Goal: Contribute content

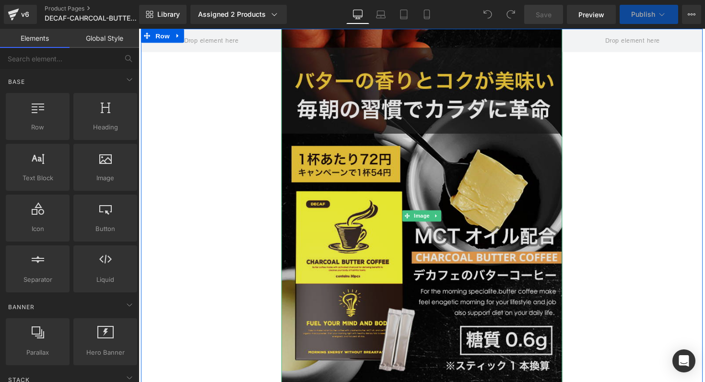
drag, startPoint x: 139, startPoint y: 29, endPoint x: 400, endPoint y: 125, distance: 278.6
click at [400, 125] on img at bounding box center [429, 221] width 288 height 384
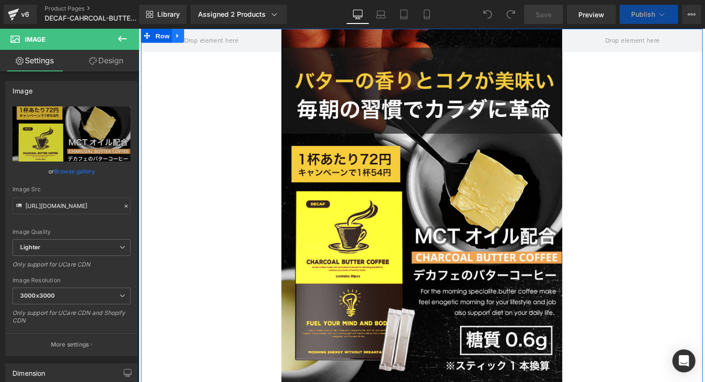
click at [182, 36] on icon at bounding box center [179, 36] width 7 height 7
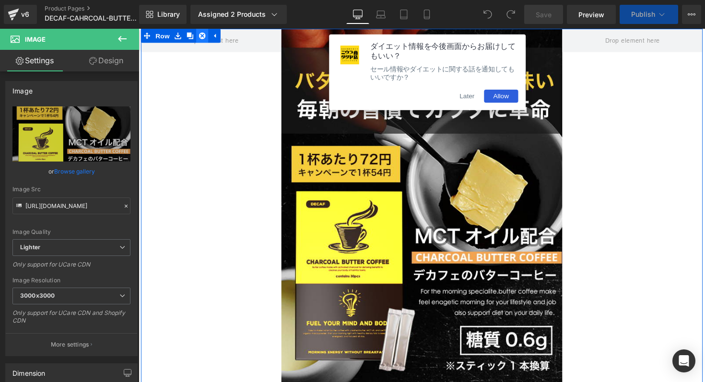
click at [203, 38] on icon at bounding box center [203, 36] width 7 height 7
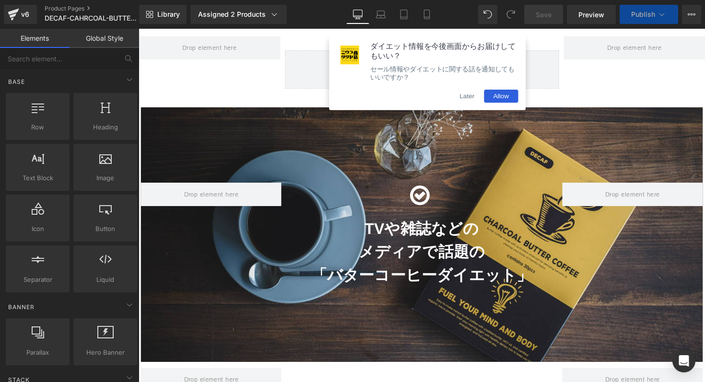
click at [483, 104] on button "Later" at bounding box center [475, 97] width 35 height 13
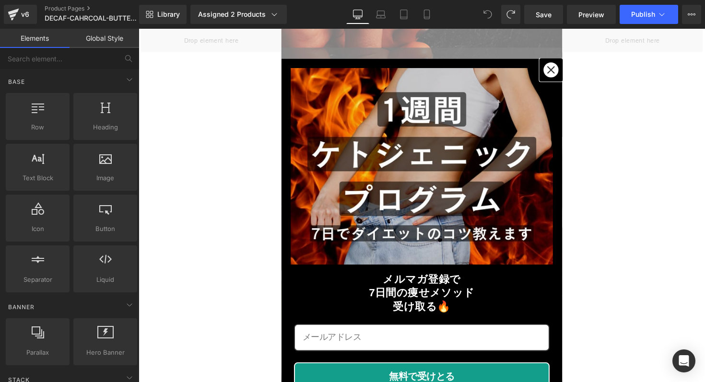
click at [558, 72] on icon "close icon" at bounding box center [561, 71] width 8 height 8
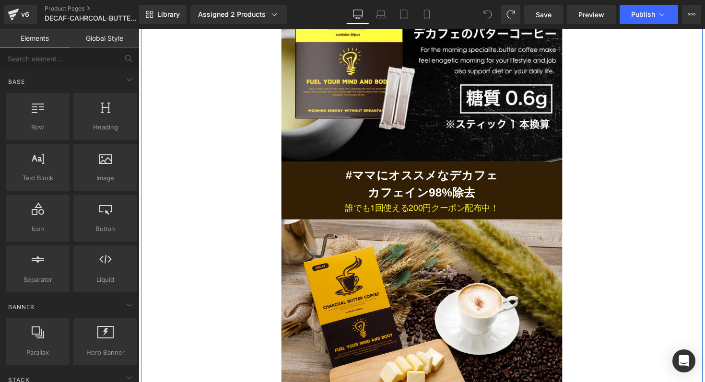
scroll to position [234, 0]
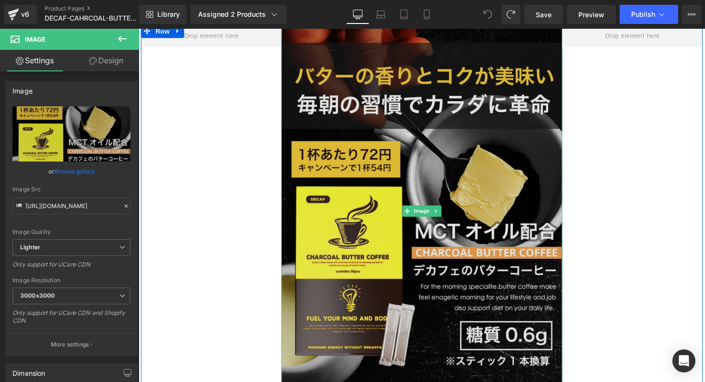
scroll to position [0, 0]
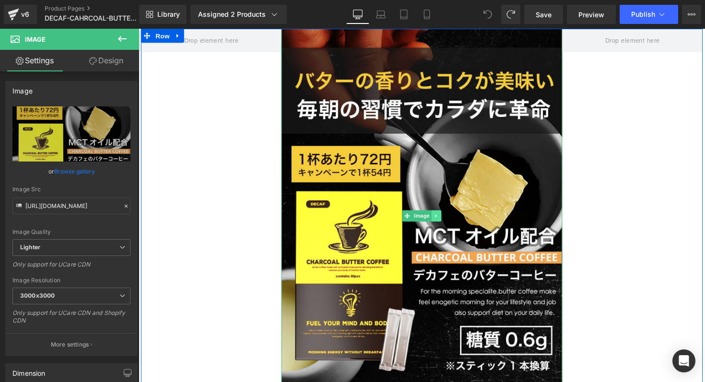
click at [445, 223] on icon at bounding box center [443, 221] width 5 height 6
click at [447, 219] on icon at bounding box center [448, 220] width 5 height 5
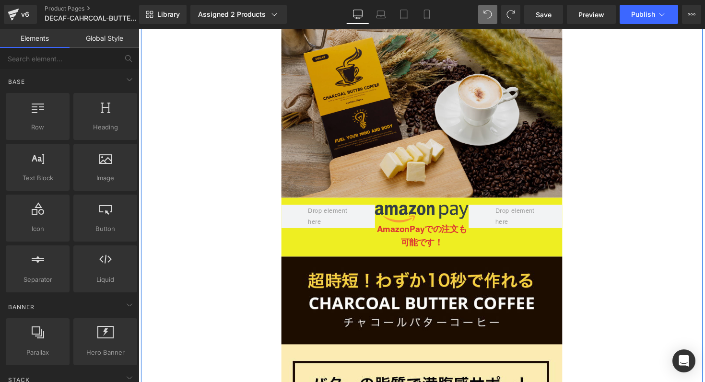
scroll to position [79, 0]
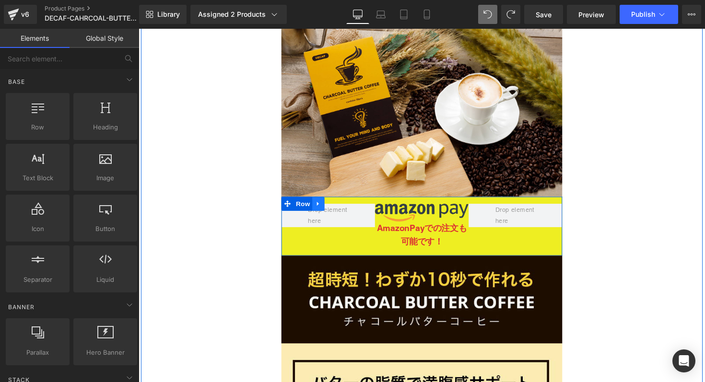
click at [320, 208] on icon at bounding box center [322, 207] width 7 height 7
click at [345, 209] on link at bounding box center [347, 208] width 12 height 14
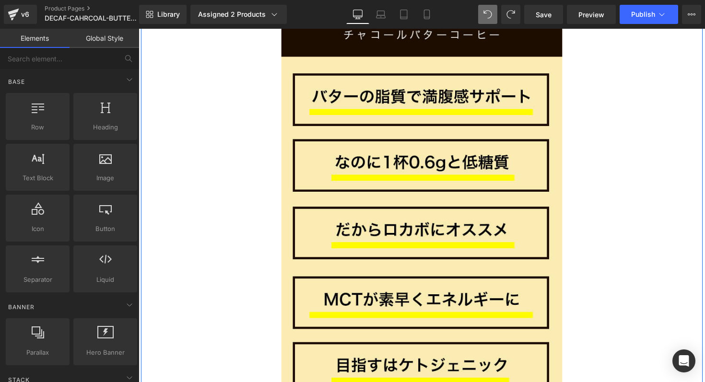
scroll to position [618, 0]
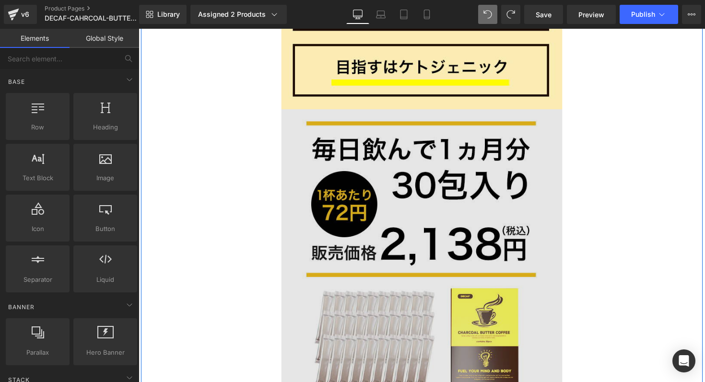
click at [388, 189] on img at bounding box center [429, 279] width 288 height 336
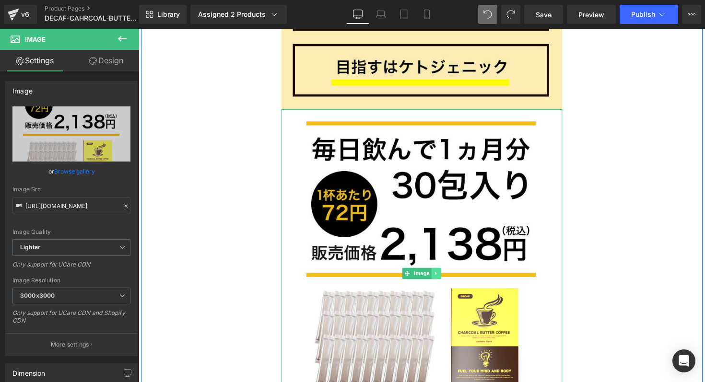
click at [442, 281] on icon at bounding box center [443, 280] width 5 height 6
click at [447, 280] on icon at bounding box center [448, 279] width 5 height 5
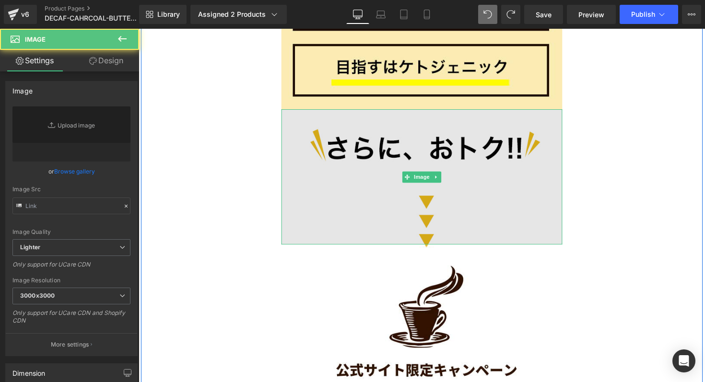
click at [438, 211] on img at bounding box center [429, 180] width 288 height 139
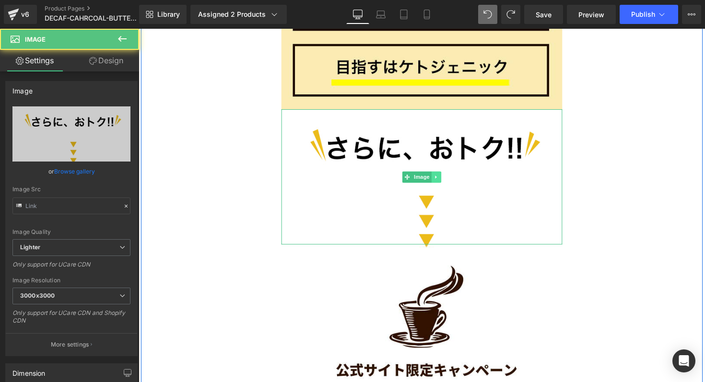
click at [442, 182] on icon at bounding box center [443, 181] width 5 height 6
click at [449, 182] on icon at bounding box center [448, 180] width 5 height 5
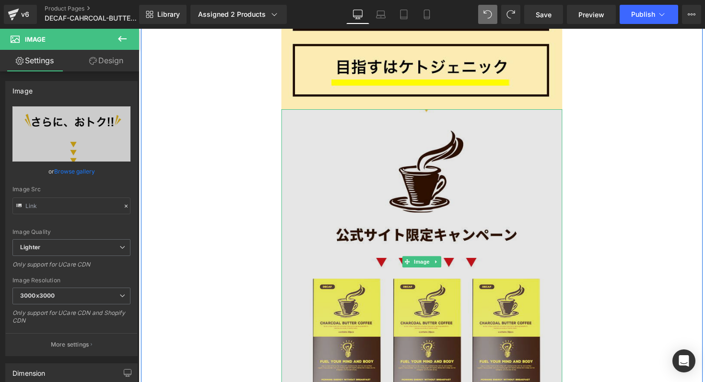
click at [449, 178] on img at bounding box center [429, 267] width 288 height 313
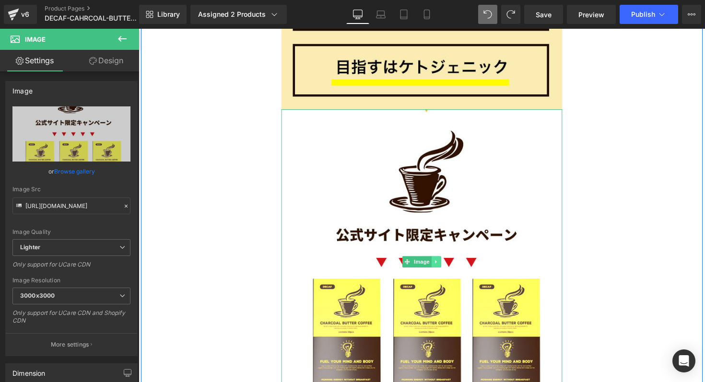
click at [445, 267] on icon at bounding box center [443, 268] width 5 height 6
click at [447, 266] on icon at bounding box center [448, 267] width 5 height 5
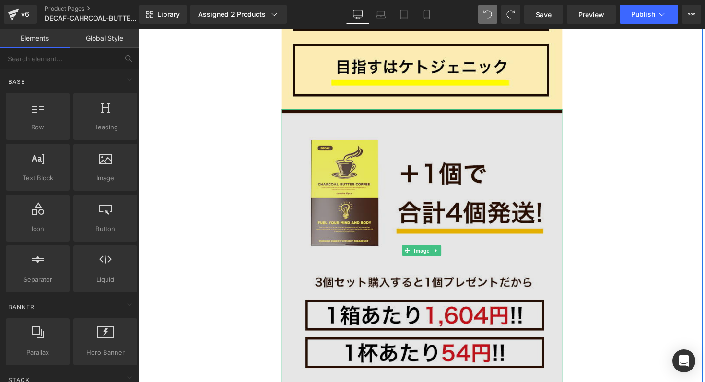
click at [449, 257] on img at bounding box center [429, 256] width 288 height 290
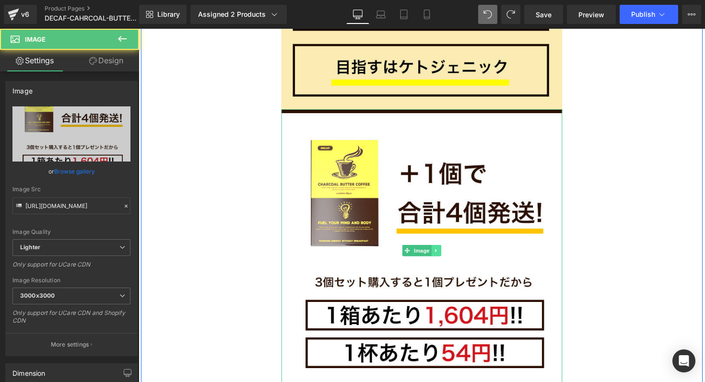
click at [443, 257] on icon at bounding box center [443, 256] width 1 height 3
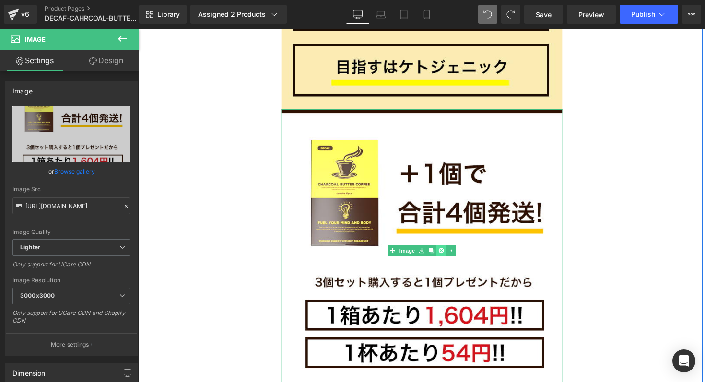
click at [447, 257] on icon at bounding box center [448, 256] width 5 height 5
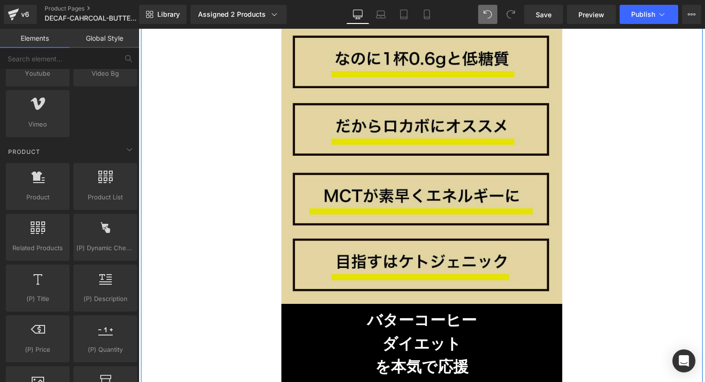
scroll to position [444, 0]
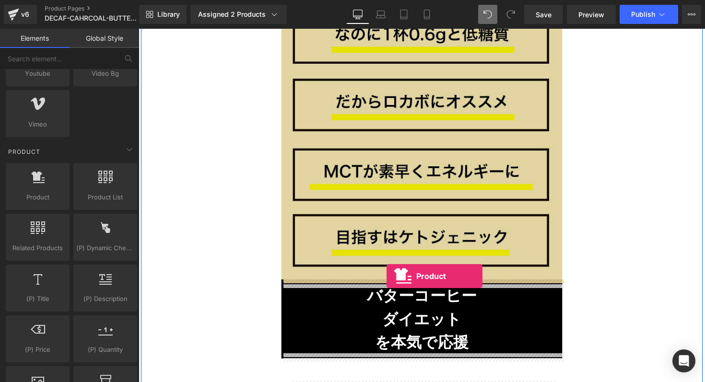
drag, startPoint x: 181, startPoint y: 218, endPoint x: 394, endPoint y: 283, distance: 222.7
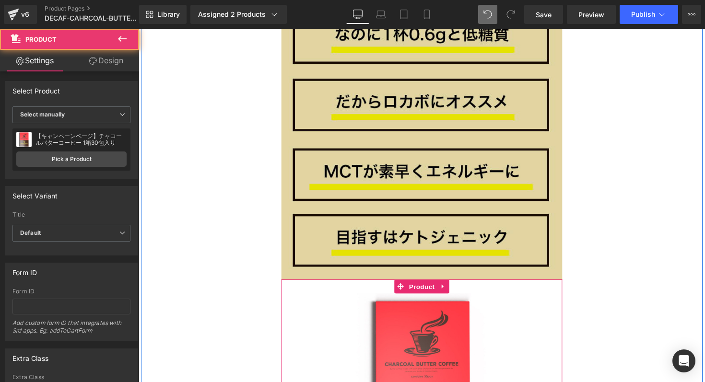
scroll to position [491, 0]
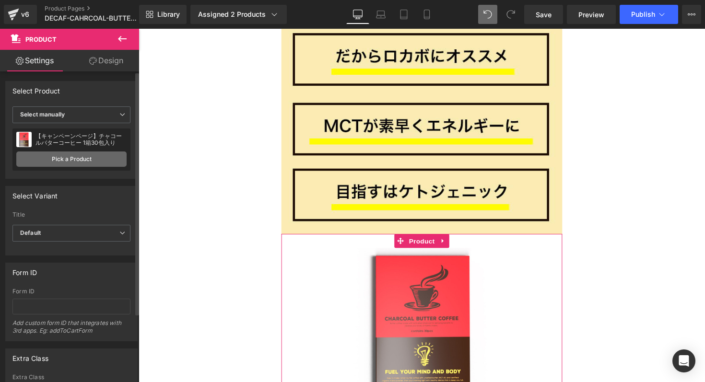
click at [94, 162] on link "Pick a Product" at bounding box center [71, 159] width 110 height 15
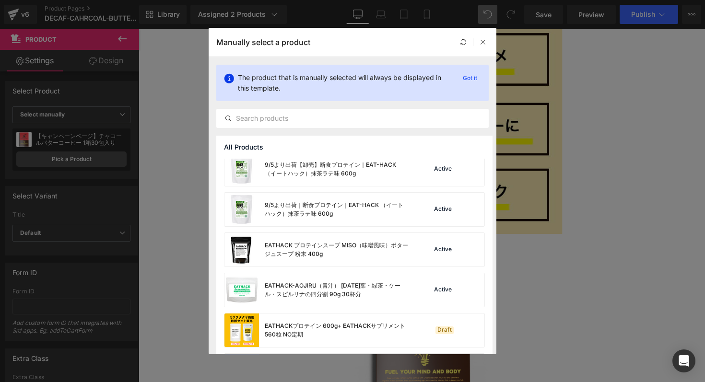
scroll to position [28, 0]
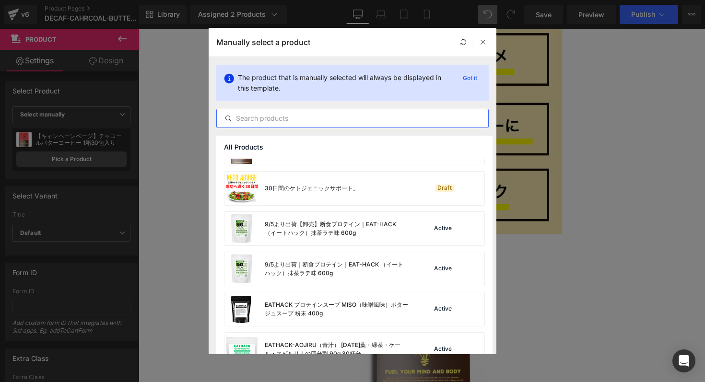
click at [295, 119] on input "text" at bounding box center [352, 119] width 271 height 12
type input "デカフェ"
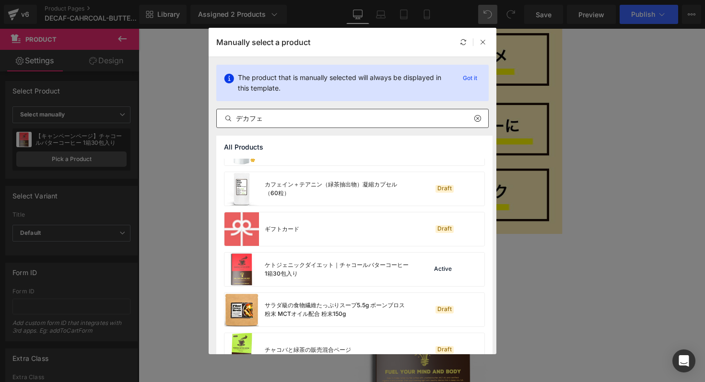
scroll to position [1016, 0]
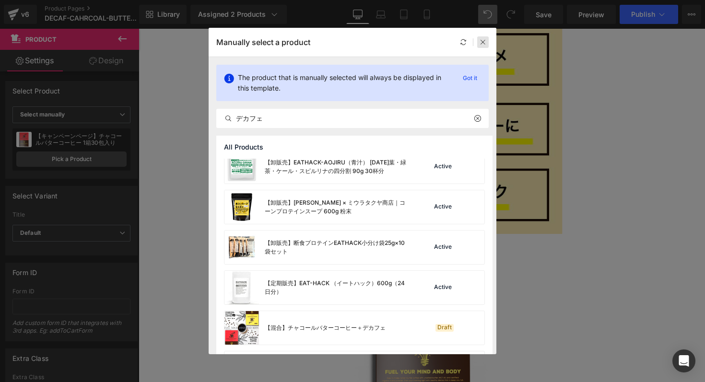
click at [482, 44] on icon at bounding box center [483, 42] width 7 height 7
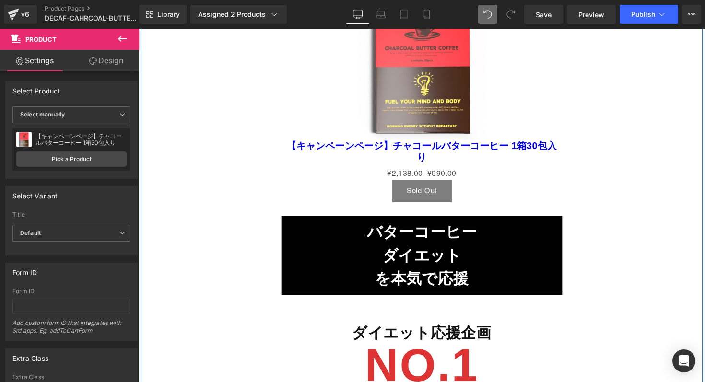
scroll to position [728, 0]
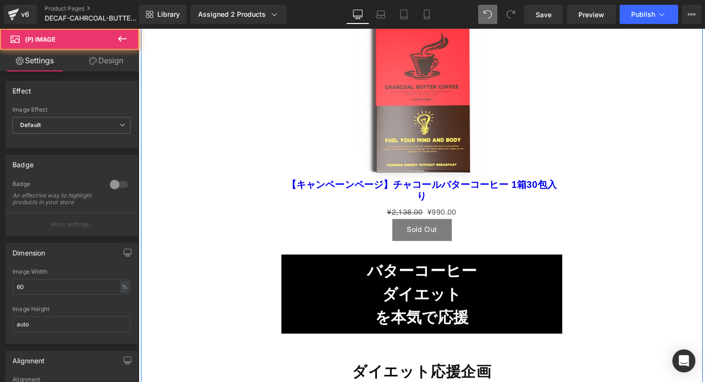
click at [303, 141] on div "Sale Off" at bounding box center [429, 99] width 278 height 167
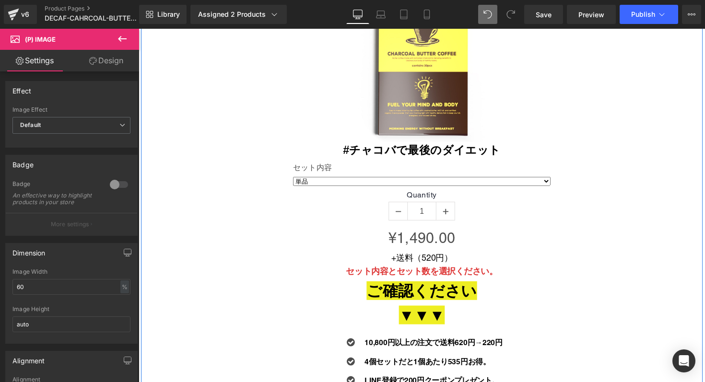
scroll to position [3352, 0]
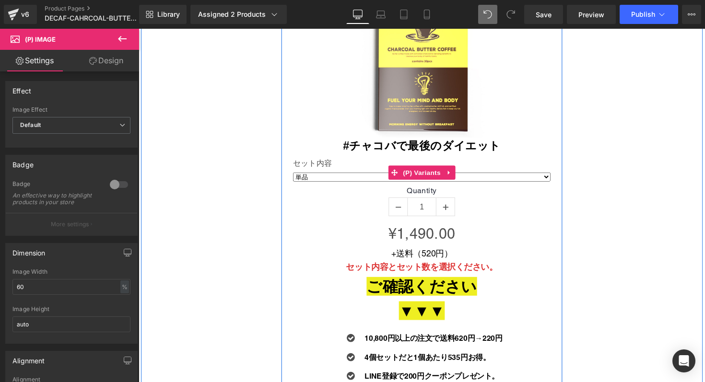
click at [362, 182] on select "単品" at bounding box center [429, 180] width 264 height 9
click at [458, 176] on icon at bounding box center [456, 176] width 7 height 7
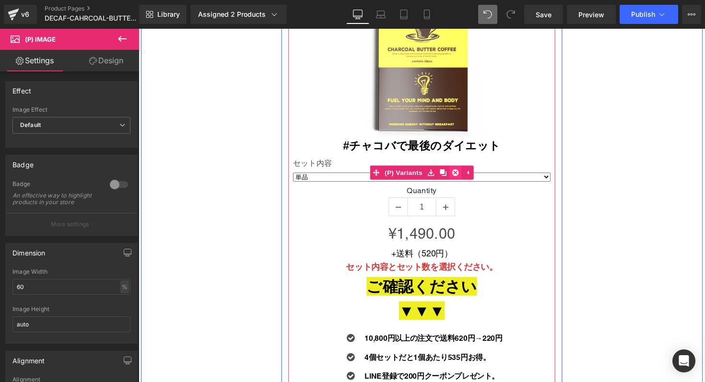
click at [463, 177] on icon at bounding box center [462, 176] width 7 height 7
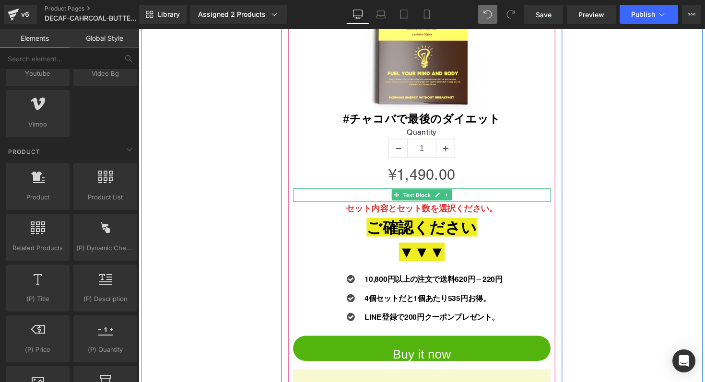
scroll to position [3392, 0]
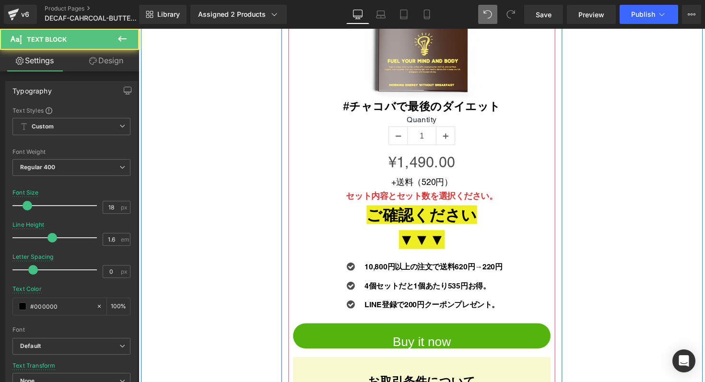
click at [470, 195] on strong "セット内容とセット数を選択ください。" at bounding box center [428, 200] width 155 height 10
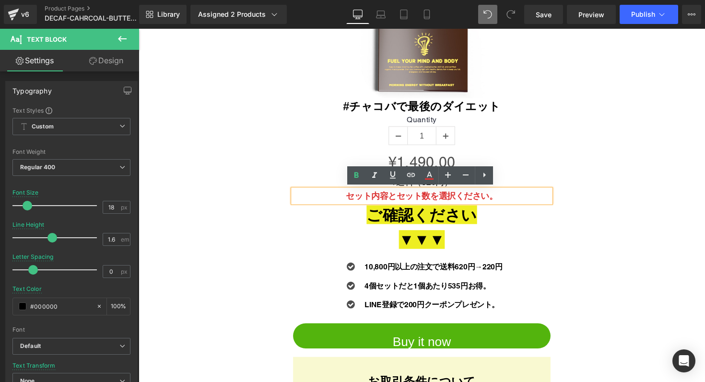
drag, startPoint x: 565, startPoint y: 235, endPoint x: 512, endPoint y: 213, distance: 57.0
click at [565, 234] on div "Sale Off (P) Image #チャコバで最後のダイエット Heading Quantity 1 (P) Quantity ¥0 ¥1,490.00" at bounding box center [428, 220] width 273 height 613
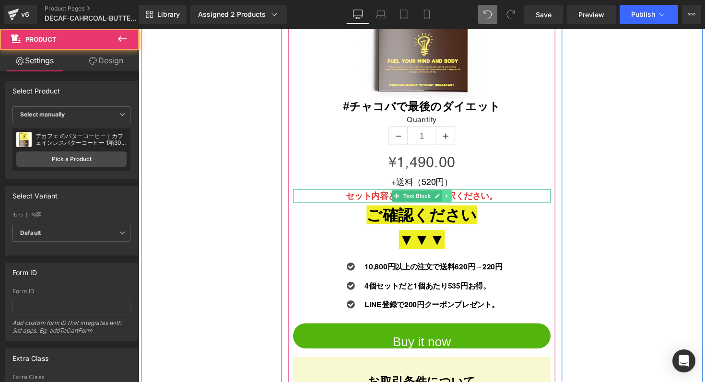
click at [454, 201] on icon at bounding box center [454, 200] width 5 height 6
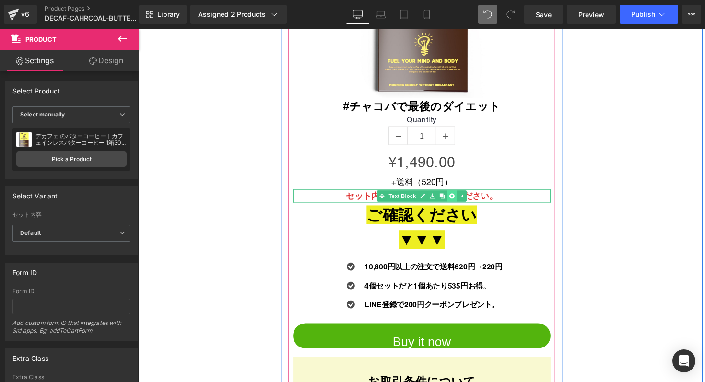
click at [460, 200] on icon at bounding box center [459, 199] width 5 height 5
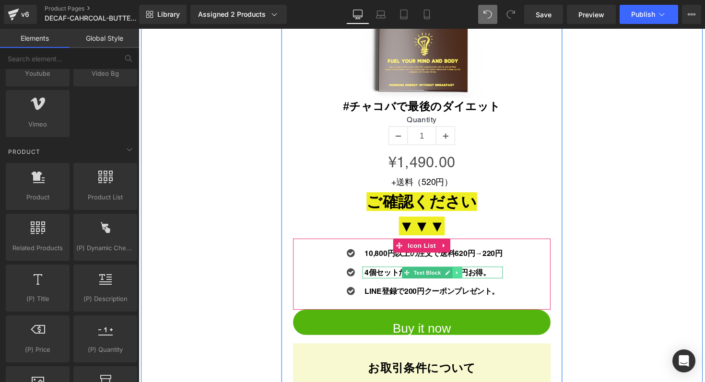
click at [467, 279] on icon at bounding box center [464, 279] width 5 height 6
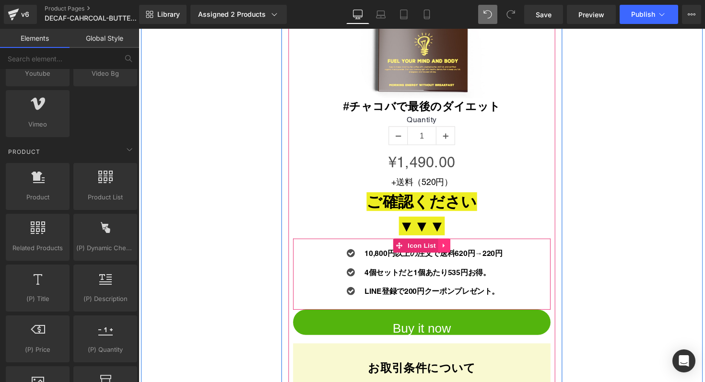
click at [453, 253] on icon at bounding box center [451, 250] width 7 height 7
click at [459, 252] on icon at bounding box center [458, 250] width 7 height 7
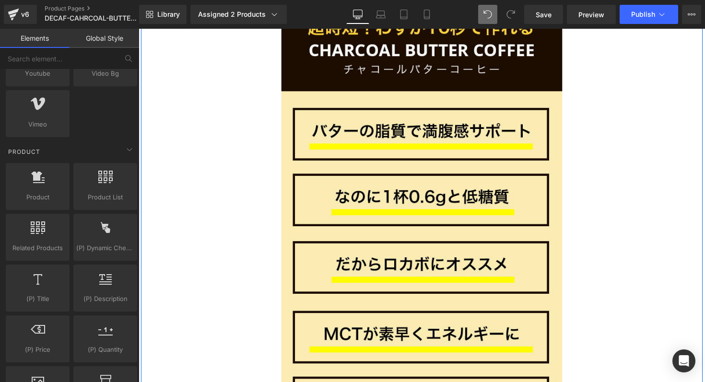
scroll to position [484, 0]
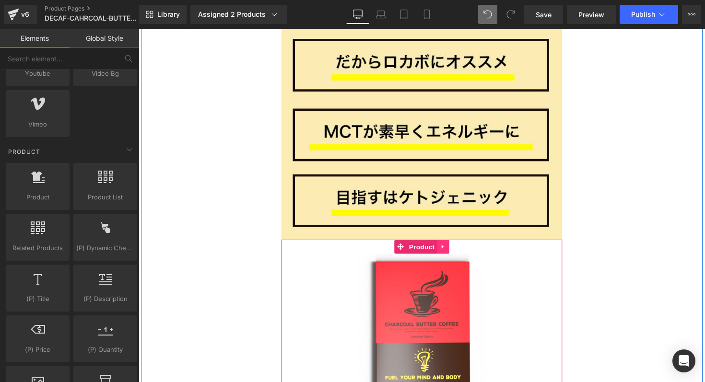
click at [450, 252] on icon at bounding box center [450, 252] width 2 height 4
click at [459, 252] on icon at bounding box center [457, 252] width 7 height 7
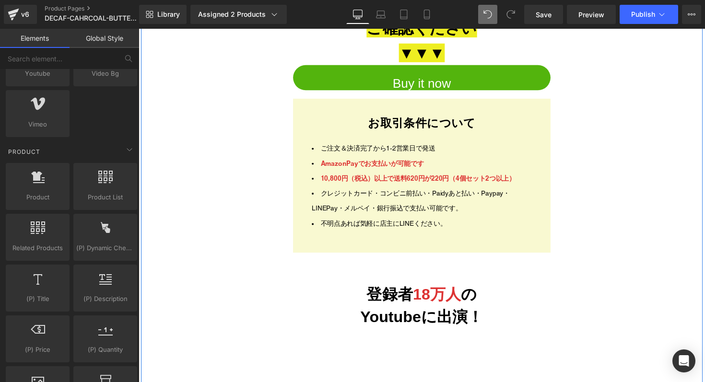
scroll to position [3326, 0]
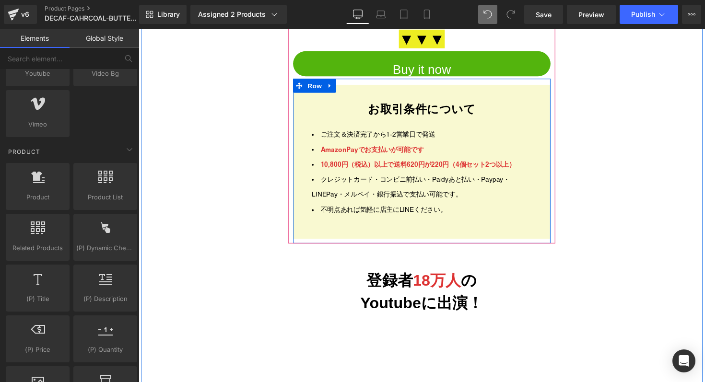
click at [335, 91] on link at bounding box center [335, 87] width 12 height 14
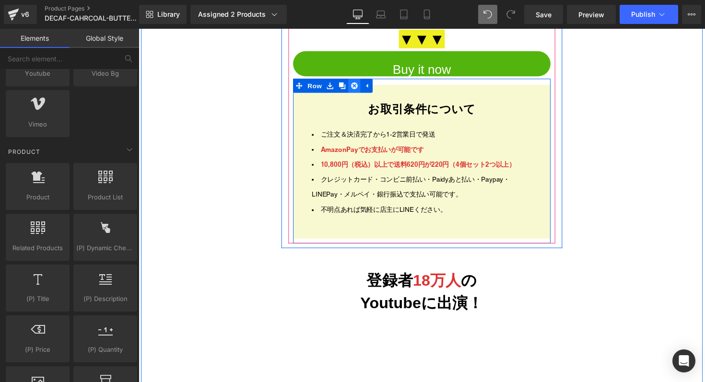
click at [359, 88] on icon at bounding box center [359, 87] width 7 height 7
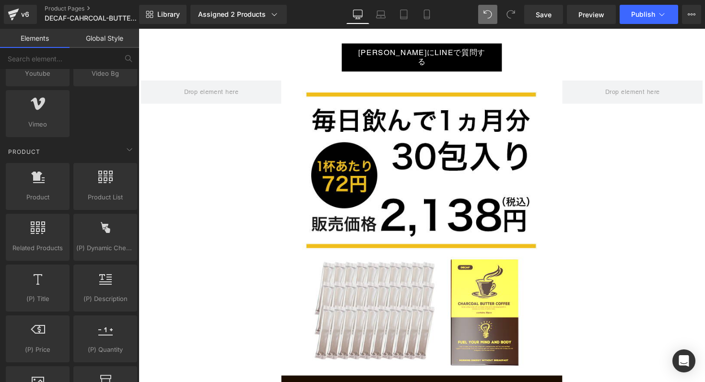
scroll to position [13753, 0]
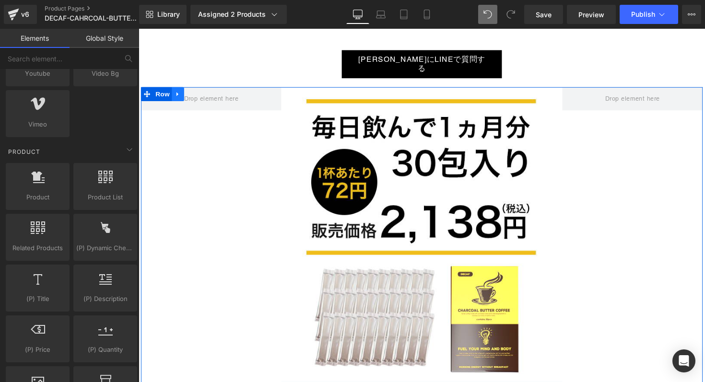
click at [182, 92] on icon at bounding box center [179, 95] width 7 height 7
click at [203, 93] on icon at bounding box center [203, 96] width 7 height 7
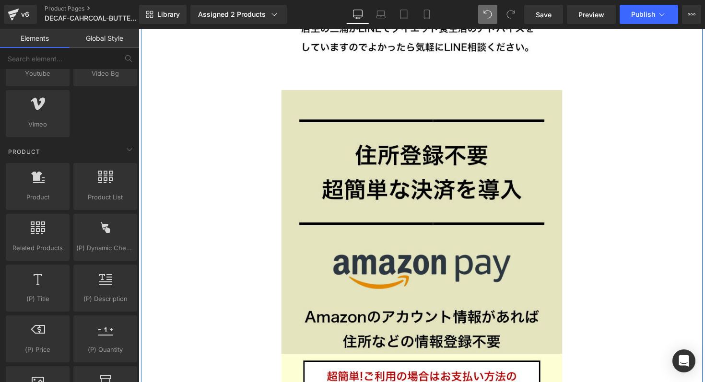
scroll to position [14435, 0]
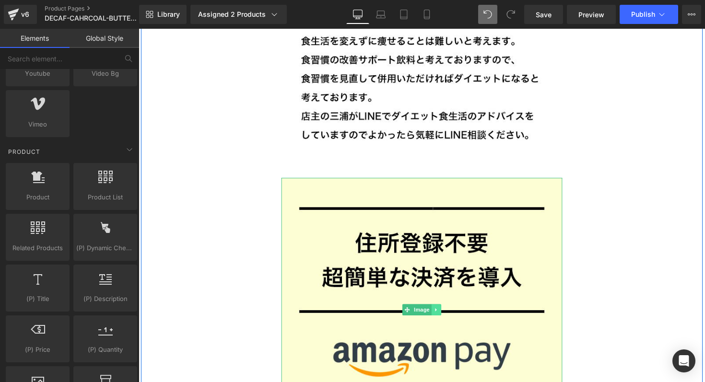
click at [448, 311] on link at bounding box center [444, 317] width 10 height 12
click at [448, 315] on icon at bounding box center [448, 317] width 5 height 5
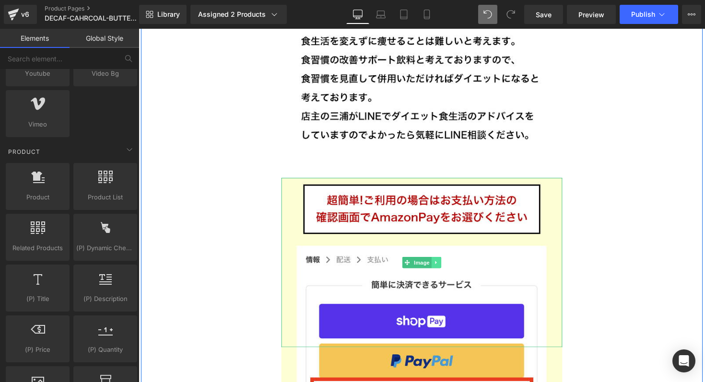
click at [444, 266] on icon at bounding box center [443, 269] width 5 height 6
click at [449, 266] on icon at bounding box center [448, 268] width 5 height 5
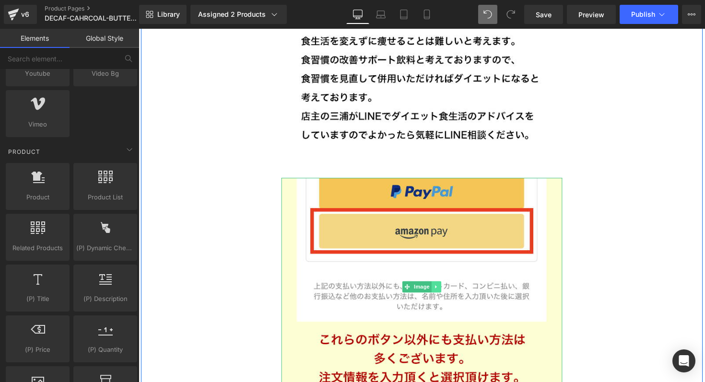
click at [447, 288] on link at bounding box center [444, 294] width 10 height 12
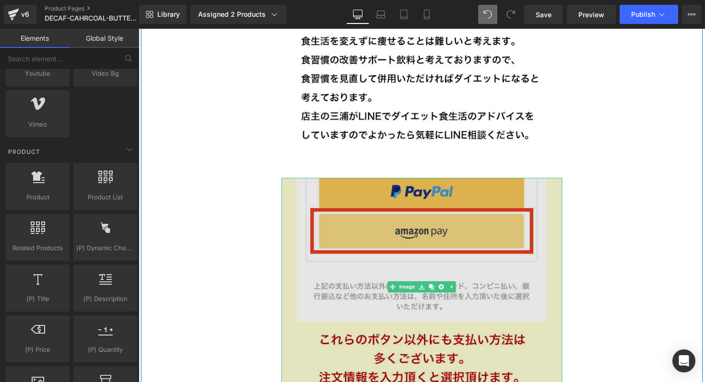
drag, startPoint x: 449, startPoint y: 271, endPoint x: 449, endPoint y: 260, distance: 11.5
click at [449, 291] on icon at bounding box center [448, 293] width 5 height 5
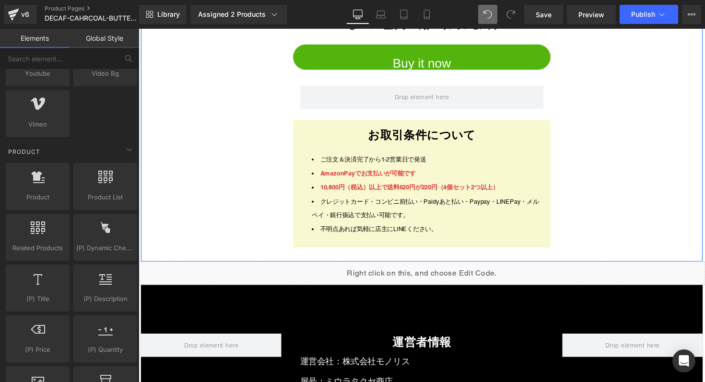
scroll to position [15863, 0]
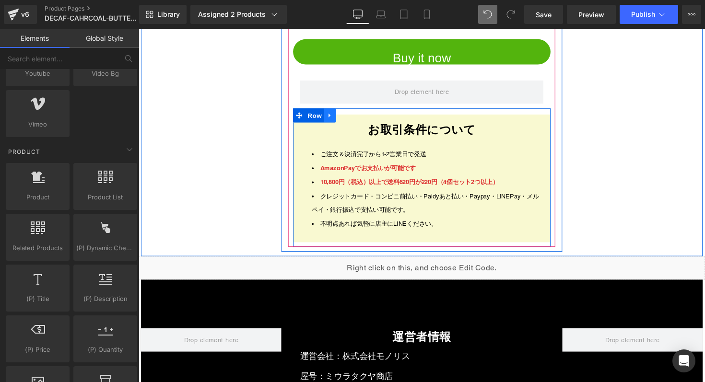
click at [334, 116] on icon at bounding box center [334, 118] width 2 height 4
click at [361, 114] on icon at bounding box center [359, 117] width 7 height 7
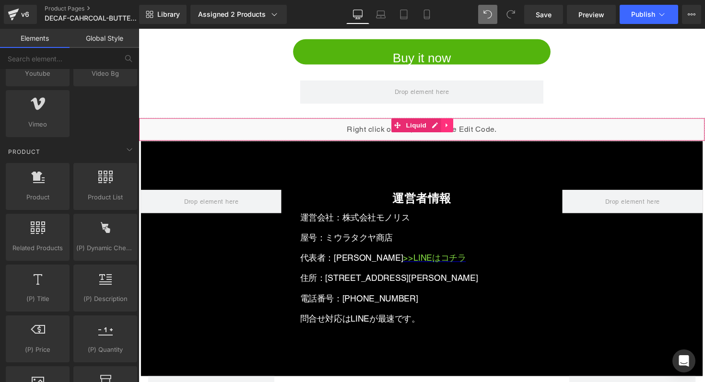
click at [456, 124] on icon at bounding box center [454, 127] width 7 height 7
click at [358, 120] on div "Liquid" at bounding box center [429, 132] width 580 height 24
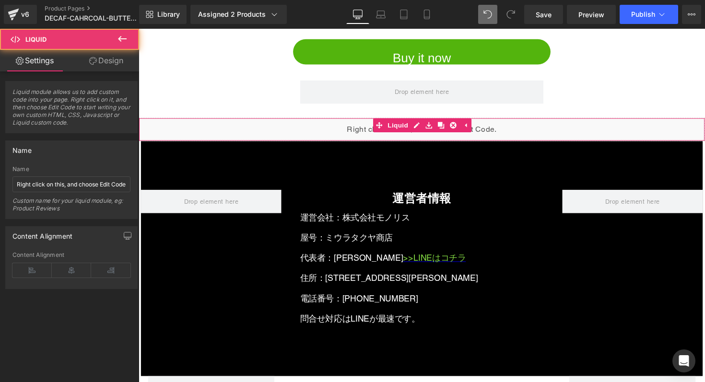
click at [344, 120] on div "Liquid" at bounding box center [429, 132] width 580 height 24
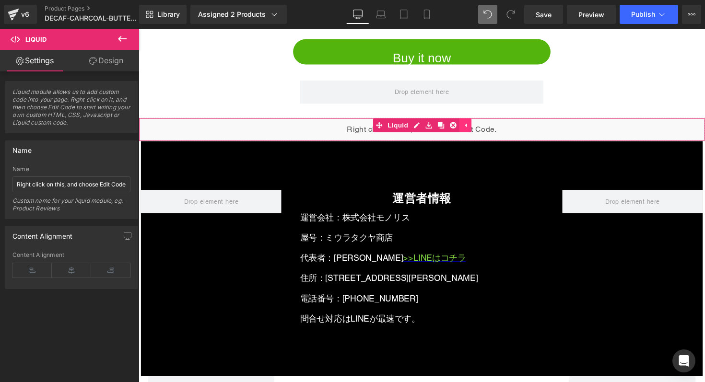
click at [477, 120] on link at bounding box center [473, 127] width 12 height 14
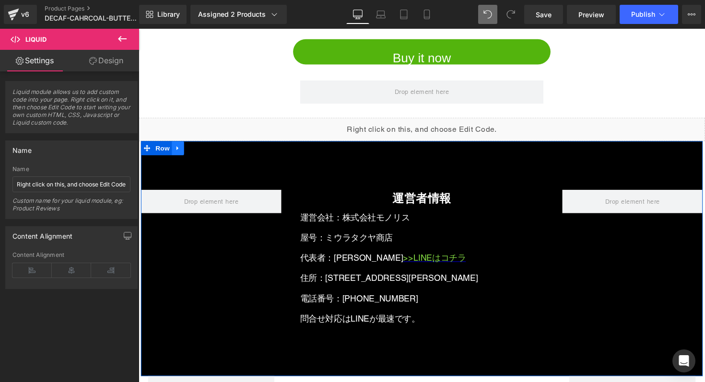
click at [177, 148] on icon at bounding box center [179, 151] width 7 height 7
click at [200, 148] on icon at bounding box center [203, 151] width 7 height 7
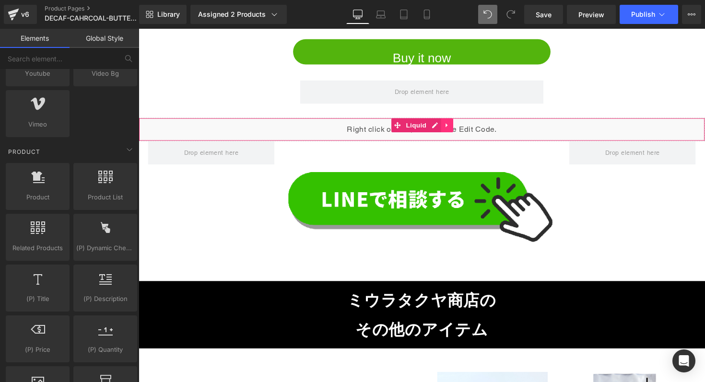
click at [457, 124] on icon at bounding box center [454, 127] width 7 height 7
click at [459, 124] on icon at bounding box center [461, 127] width 7 height 7
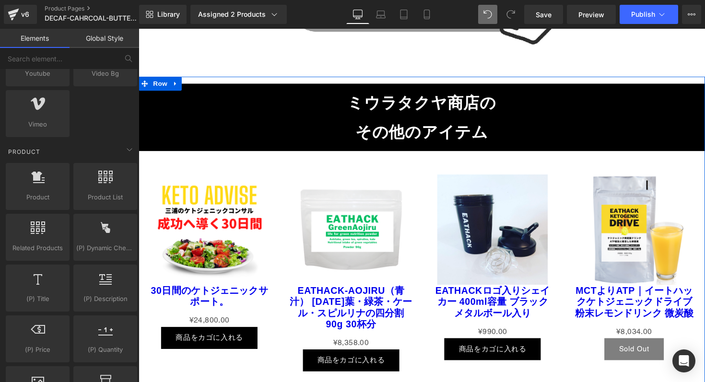
scroll to position [16029, 0]
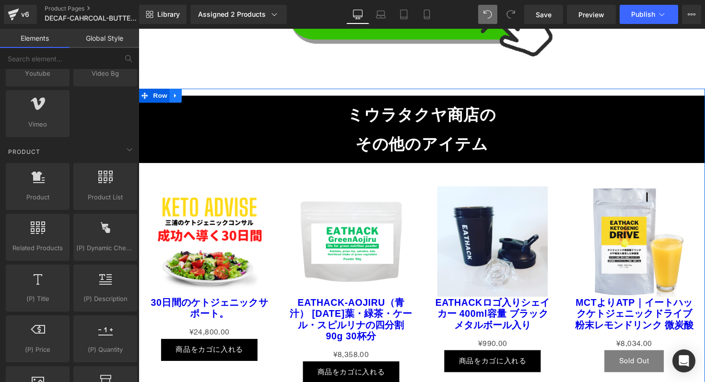
click at [180, 94] on icon at bounding box center [176, 97] width 7 height 7
click at [200, 94] on icon at bounding box center [201, 97] width 7 height 7
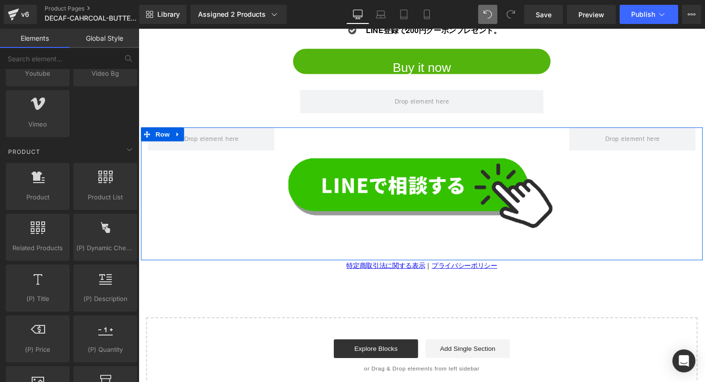
scroll to position [15858, 0]
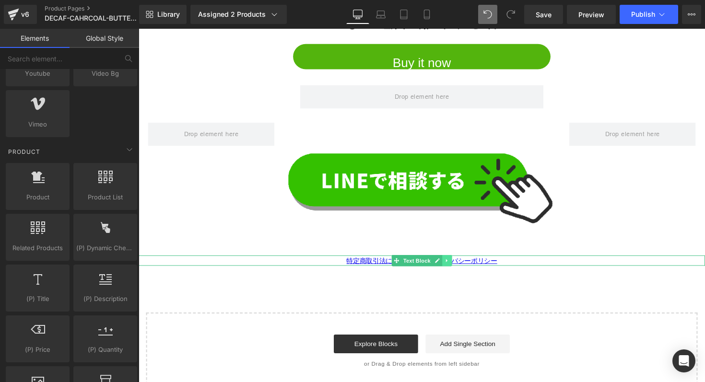
click at [453, 265] on icon at bounding box center [453, 266] width 1 height 3
click at [459, 264] on icon at bounding box center [459, 266] width 5 height 5
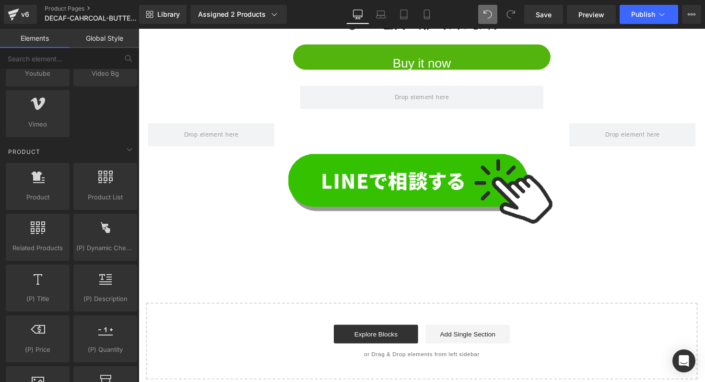
scroll to position [15842, 0]
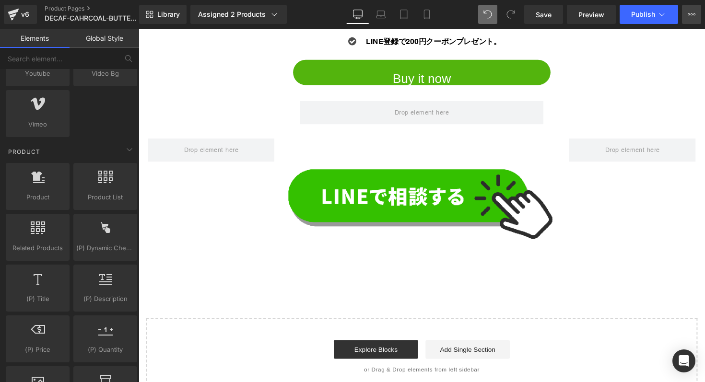
click at [685, 20] on button "View Live Page View with current Template Save Template to Library Schedule Pub…" at bounding box center [691, 14] width 19 height 19
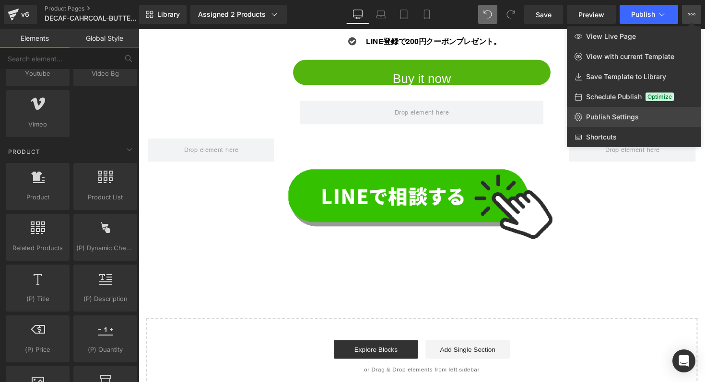
click at [600, 119] on span "Publish Settings" at bounding box center [612, 117] width 53 height 9
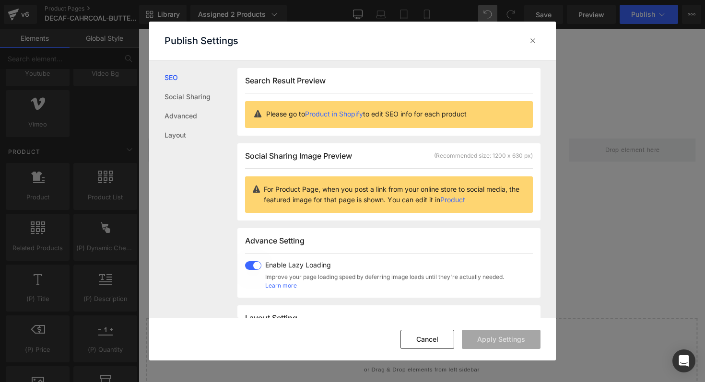
scroll to position [0, 0]
click at [195, 136] on link "Layout" at bounding box center [201, 135] width 73 height 19
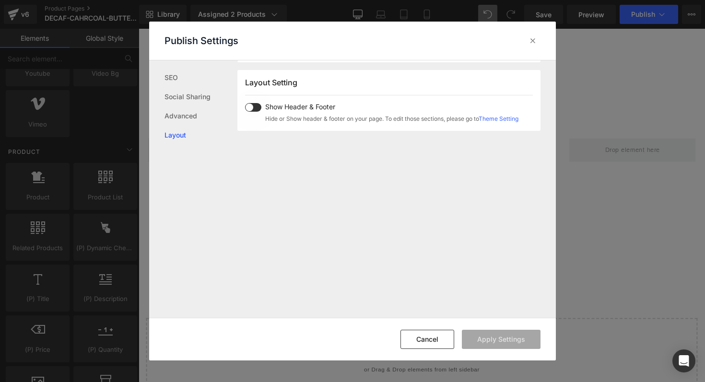
scroll to position [237, 0]
click at [254, 104] on span at bounding box center [253, 105] width 16 height 9
click at [499, 335] on button "Apply Settings" at bounding box center [501, 339] width 79 height 19
click at [532, 46] on div at bounding box center [532, 40] width 15 height 15
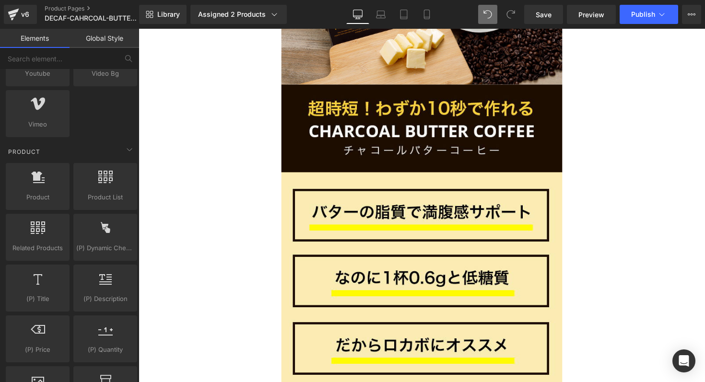
scroll to position [0, 0]
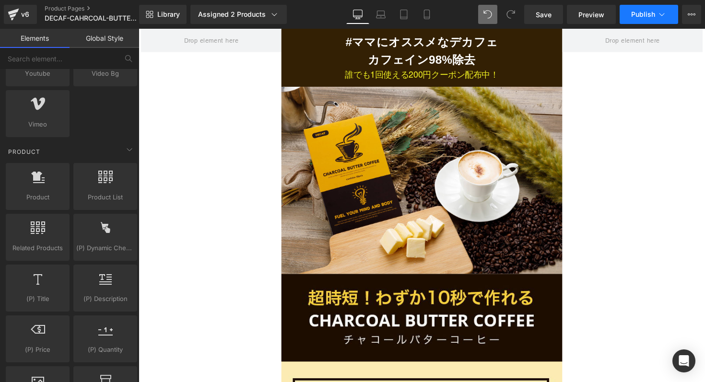
click at [633, 19] on button "Publish" at bounding box center [649, 14] width 59 height 19
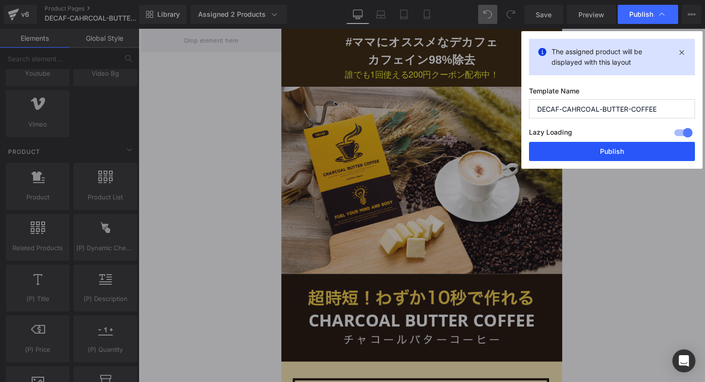
click at [596, 151] on button "Publish" at bounding box center [612, 151] width 166 height 19
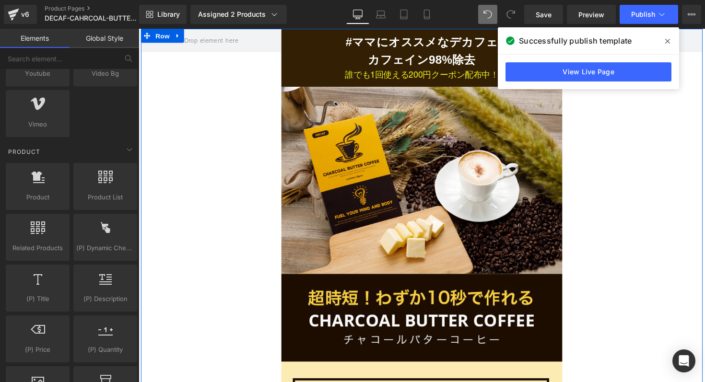
scroll to position [3, 0]
